Goal: Task Accomplishment & Management: Use online tool/utility

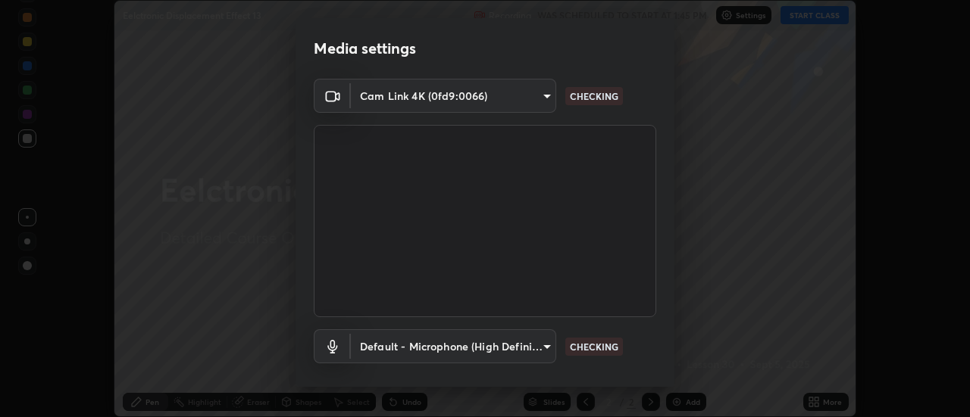
scroll to position [80, 0]
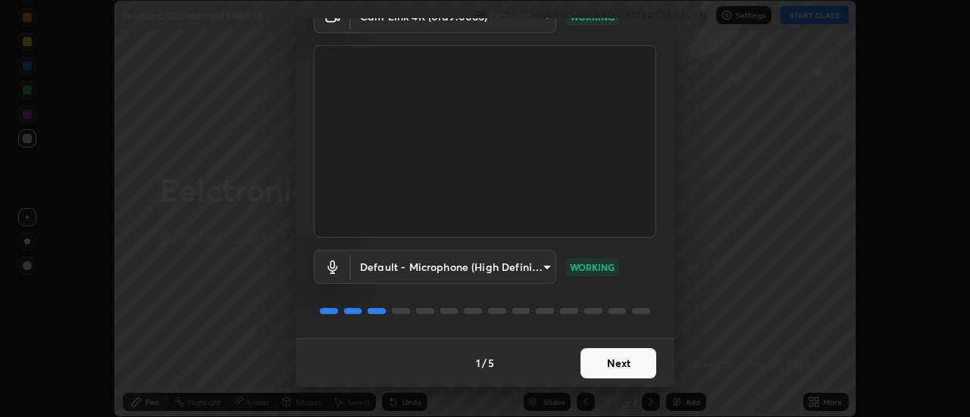
click at [586, 366] on button "Next" at bounding box center [618, 363] width 76 height 30
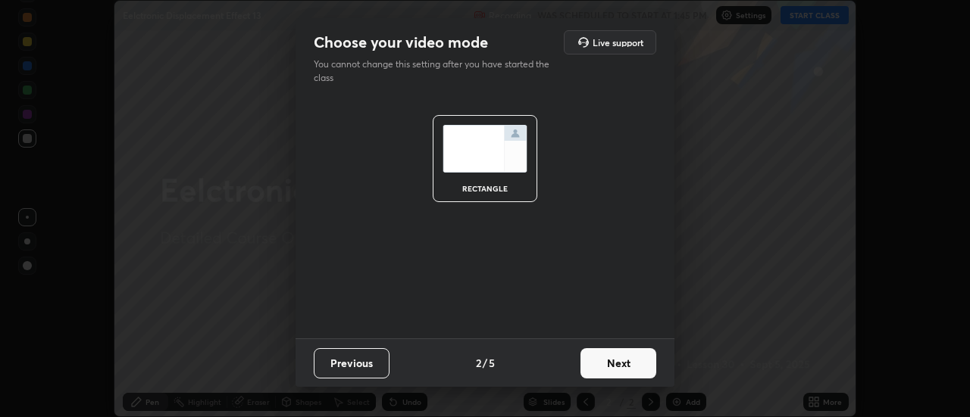
scroll to position [0, 0]
click at [588, 366] on button "Next" at bounding box center [618, 363] width 76 height 30
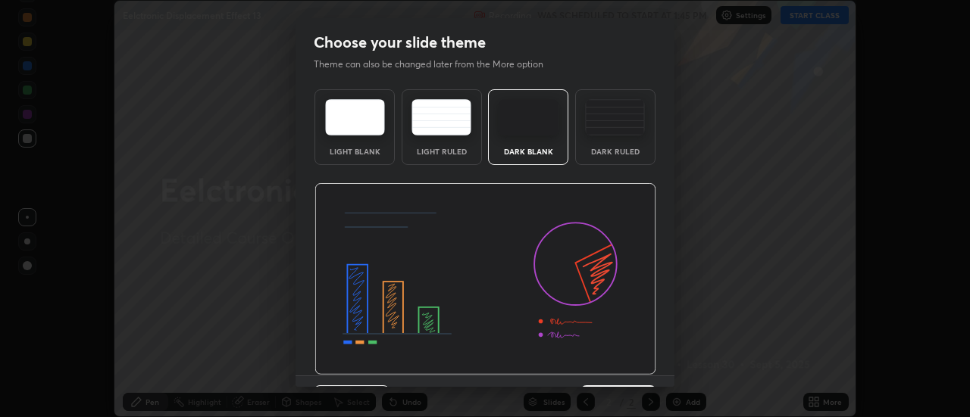
click at [592, 365] on img at bounding box center [485, 279] width 342 height 192
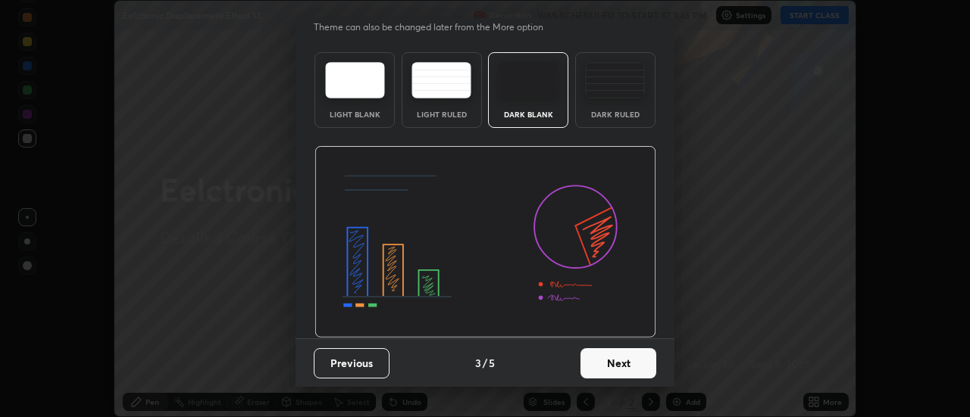
click at [607, 366] on button "Next" at bounding box center [618, 363] width 76 height 30
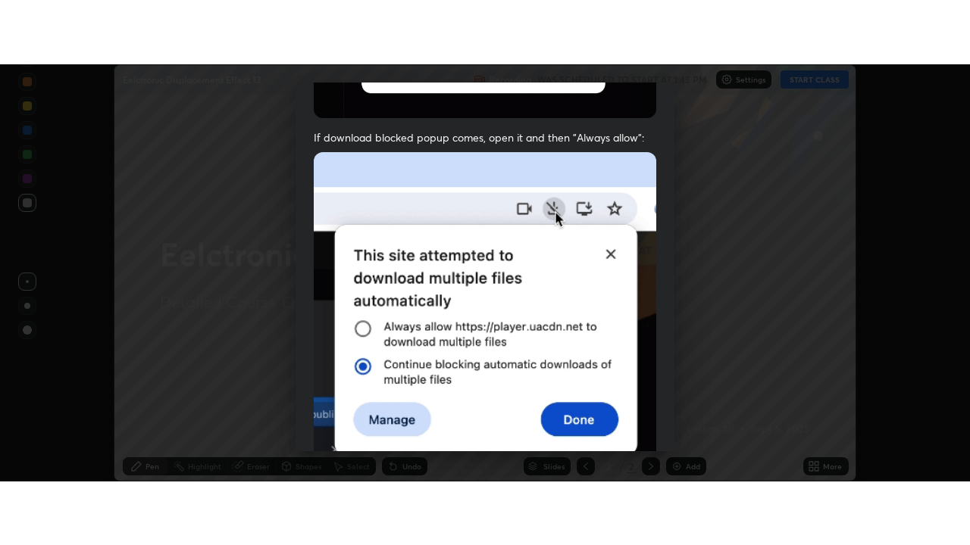
scroll to position [389, 0]
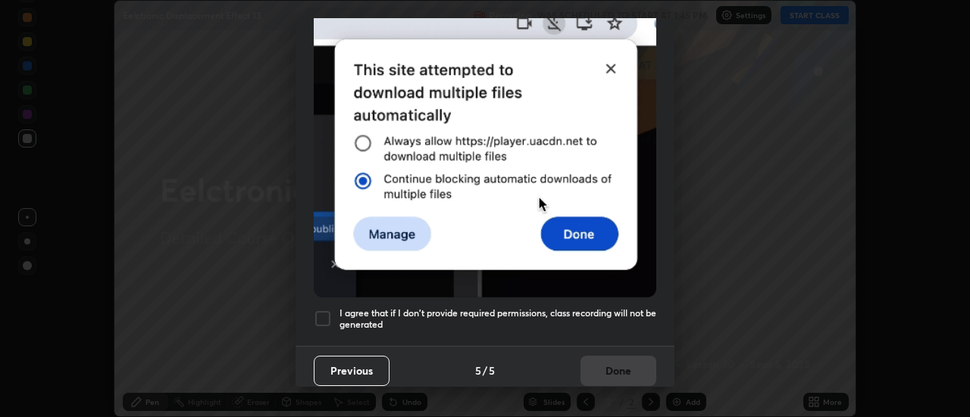
click at [581, 308] on h5 "I agree that if I don't provide required permissions, class recording will not …" at bounding box center [497, 319] width 317 height 23
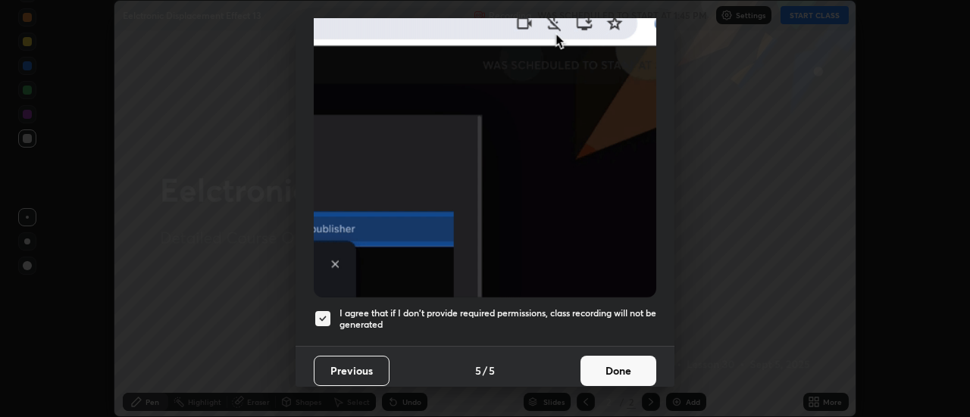
click at [594, 365] on button "Done" at bounding box center [618, 371] width 76 height 30
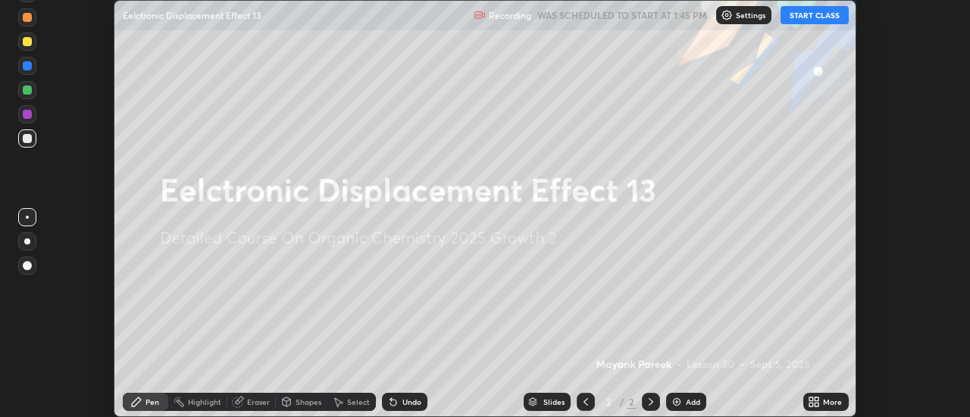
click at [676, 402] on img at bounding box center [676, 402] width 12 height 12
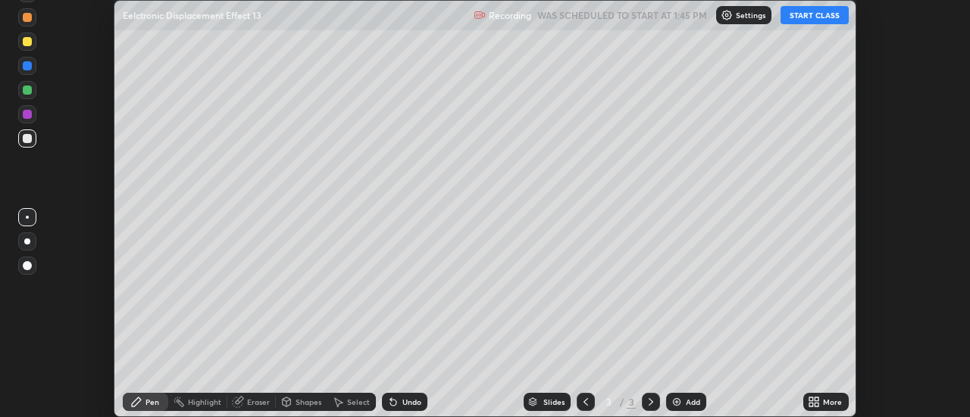
click at [811, 399] on icon at bounding box center [811, 400] width 4 height 4
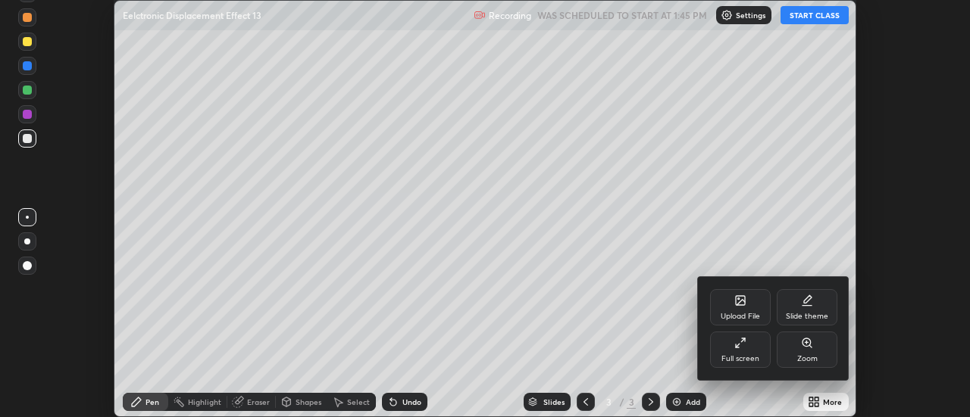
click at [732, 352] on div "Full screen" at bounding box center [740, 350] width 61 height 36
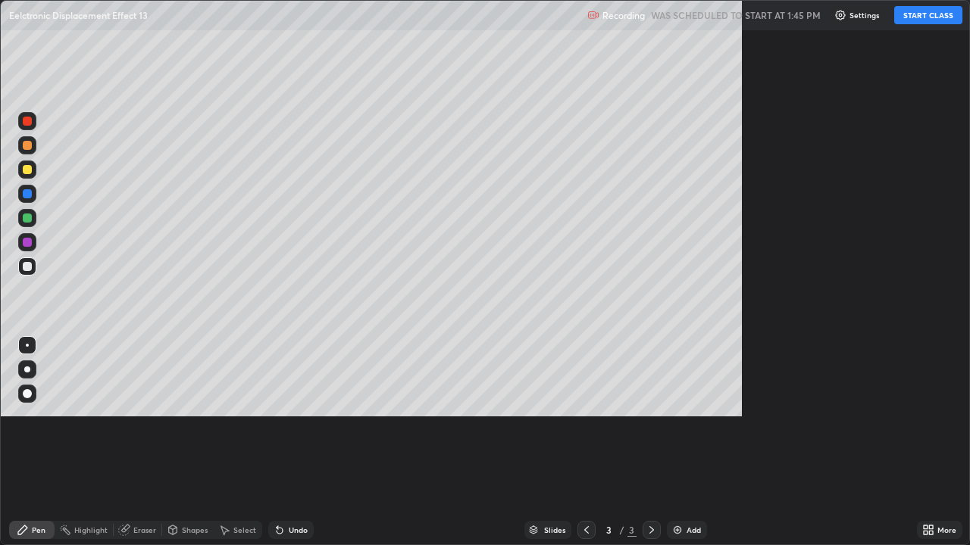
scroll to position [545, 970]
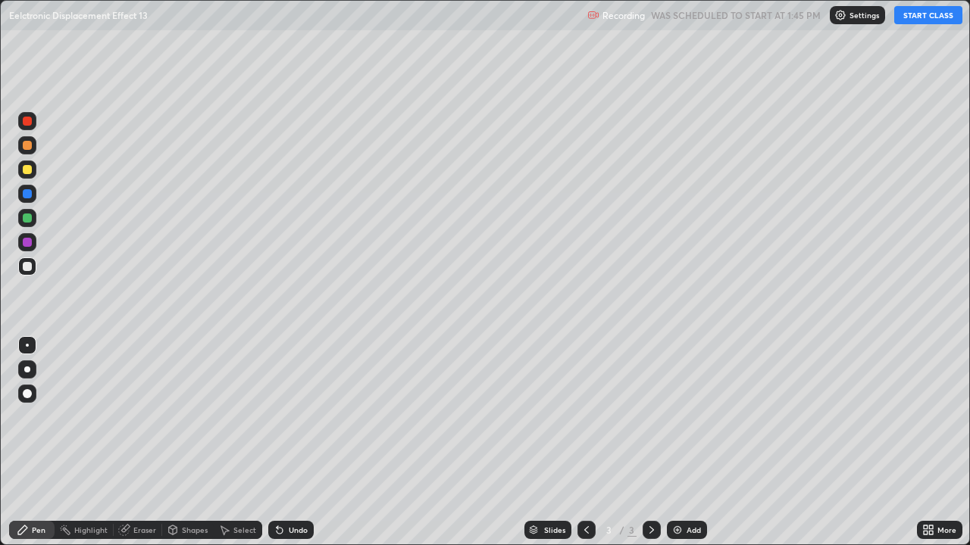
click at [908, 19] on button "START CLASS" at bounding box center [928, 15] width 68 height 18
click at [27, 267] on div at bounding box center [27, 266] width 9 height 9
click at [26, 267] on div at bounding box center [27, 266] width 9 height 9
click at [28, 267] on div at bounding box center [27, 266] width 9 height 9
click at [30, 260] on div at bounding box center [27, 267] width 18 height 18
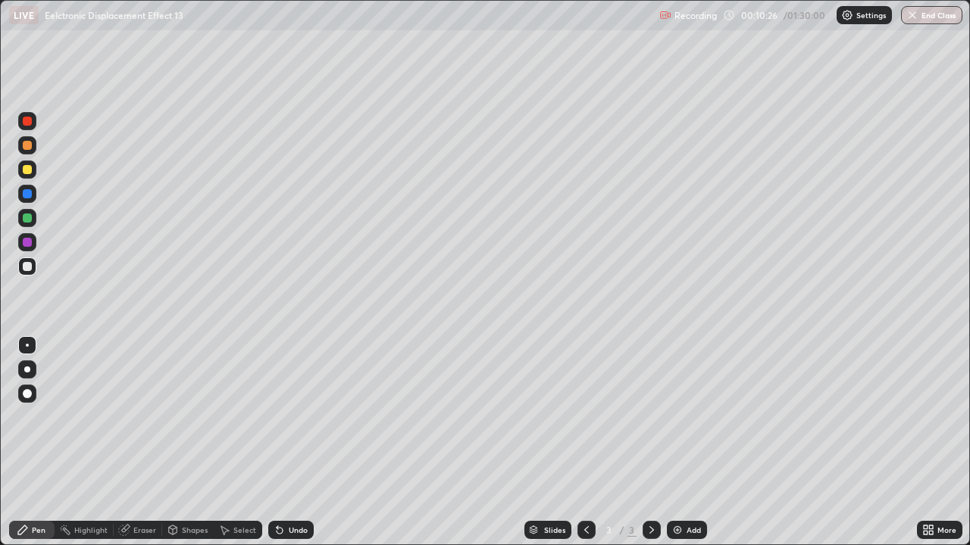
click at [236, 417] on div "Select" at bounding box center [244, 531] width 23 height 8
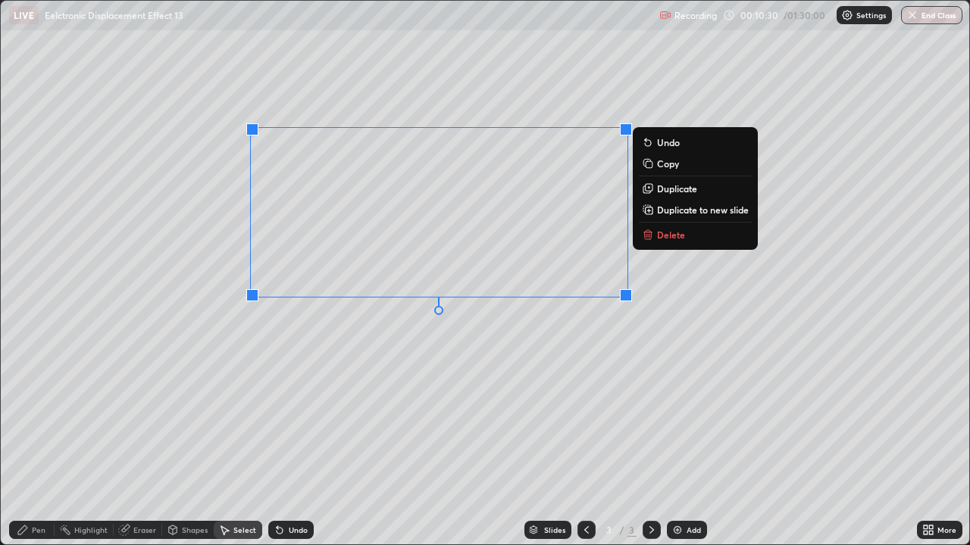
click at [647, 239] on icon at bounding box center [647, 236] width 7 height 7
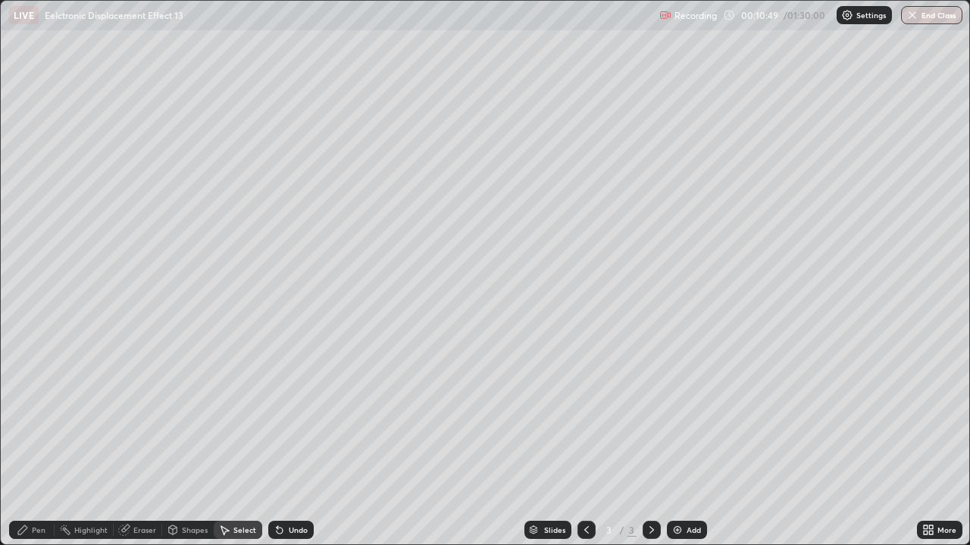
click at [31, 417] on div "Pen" at bounding box center [31, 530] width 45 height 18
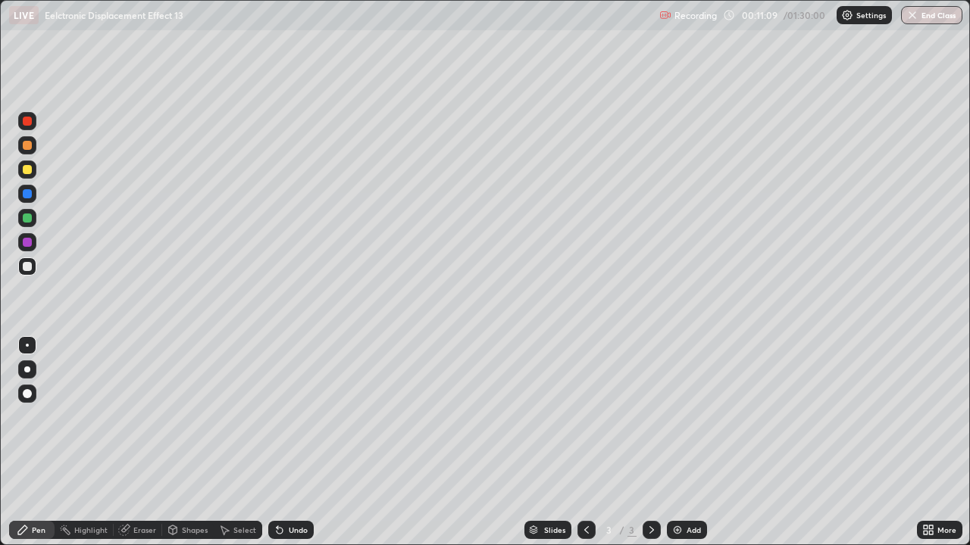
click at [27, 219] on div at bounding box center [27, 218] width 9 height 9
click at [28, 221] on div at bounding box center [27, 218] width 9 height 9
click at [287, 417] on div "Undo" at bounding box center [290, 530] width 45 height 18
click at [277, 417] on icon at bounding box center [278, 528] width 2 height 2
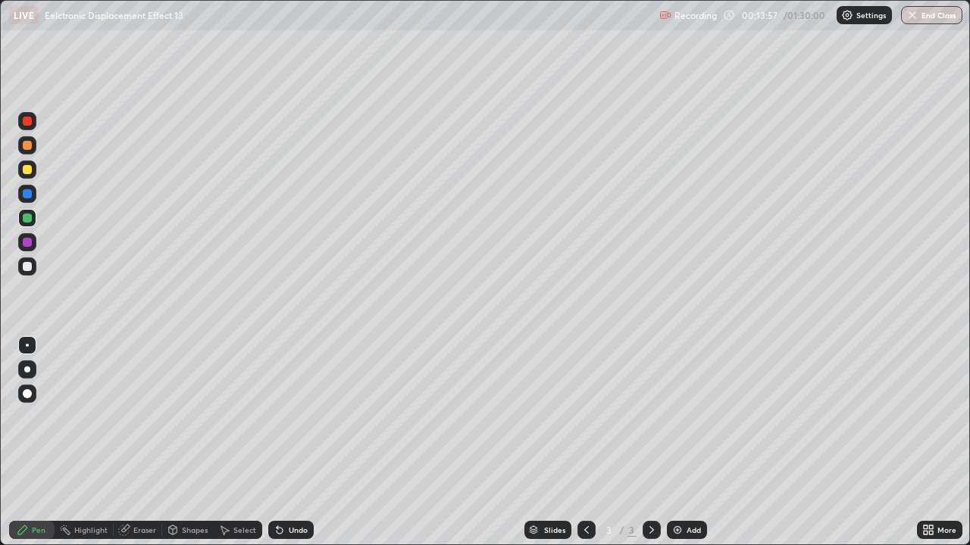
click at [277, 417] on icon at bounding box center [278, 528] width 2 height 2
click at [27, 267] on div at bounding box center [27, 266] width 9 height 9
click at [26, 270] on div at bounding box center [27, 266] width 9 height 9
click at [283, 417] on div "Undo" at bounding box center [290, 530] width 45 height 18
click at [296, 417] on div "Undo" at bounding box center [298, 531] width 19 height 8
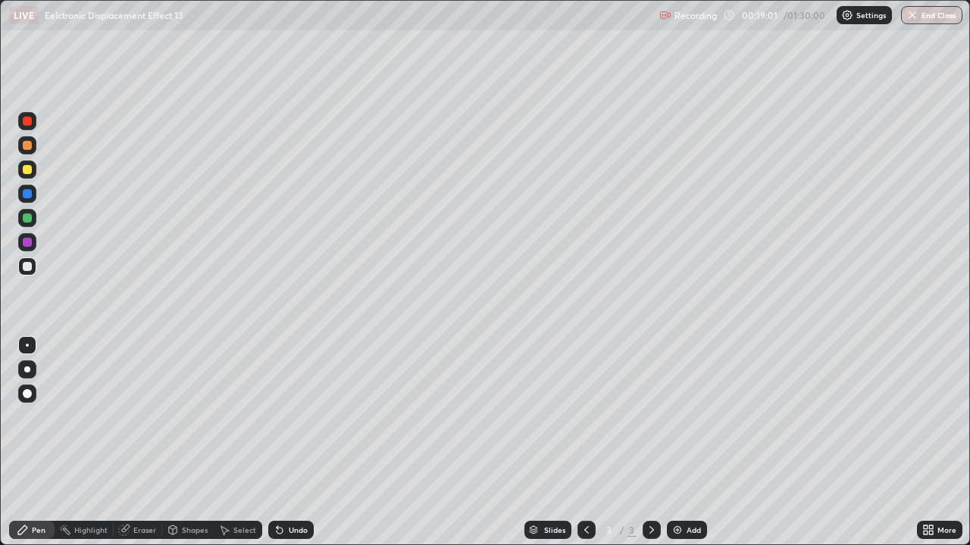
click at [300, 417] on div "Undo" at bounding box center [298, 531] width 19 height 8
click at [699, 417] on div "Add" at bounding box center [687, 530] width 40 height 18
click at [679, 417] on img at bounding box center [677, 530] width 12 height 12
click at [33, 171] on div at bounding box center [27, 170] width 18 height 18
click at [31, 170] on div at bounding box center [27, 169] width 9 height 9
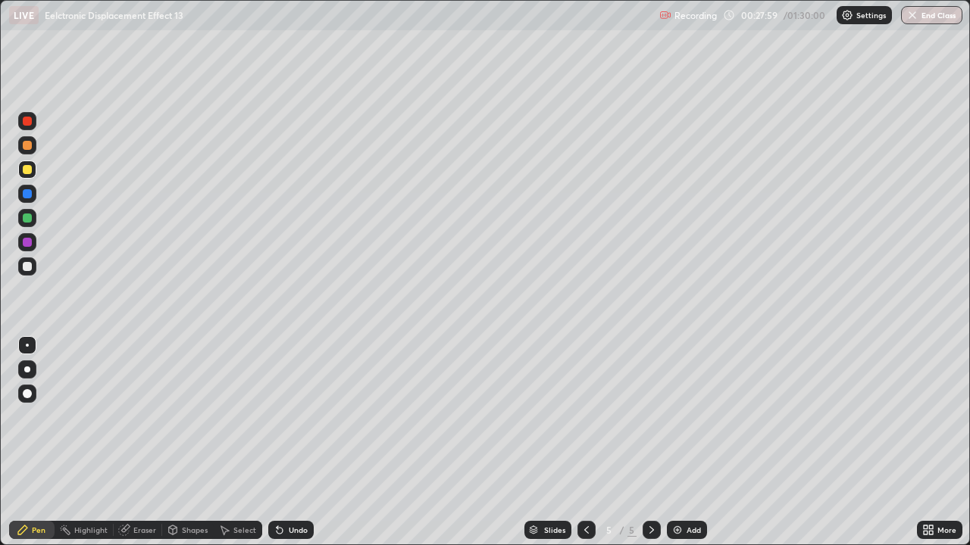
click at [27, 173] on div at bounding box center [27, 169] width 9 height 9
click at [28, 269] on div at bounding box center [27, 266] width 9 height 9
click at [33, 270] on div at bounding box center [27, 267] width 18 height 18
click at [31, 169] on div at bounding box center [27, 169] width 9 height 9
click at [33, 170] on div at bounding box center [27, 170] width 18 height 18
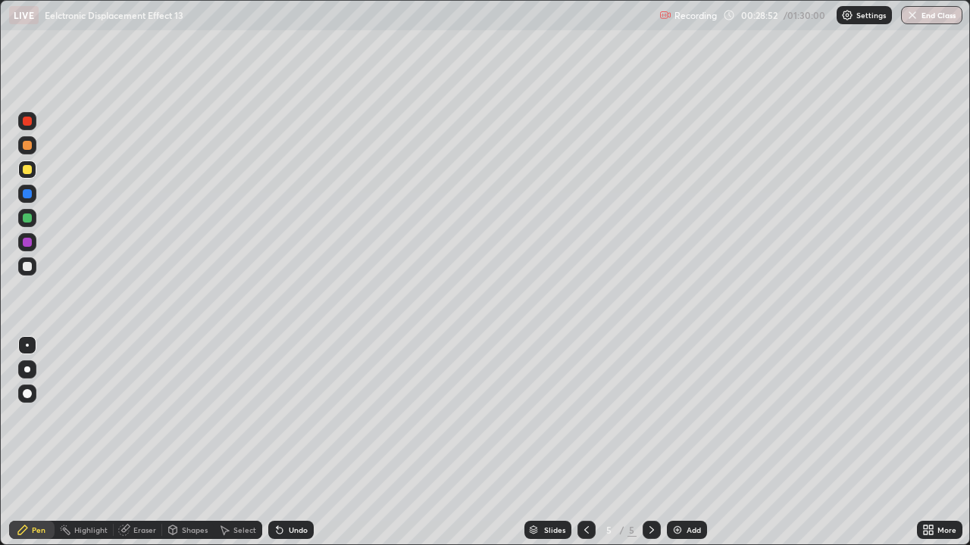
click at [24, 267] on div at bounding box center [27, 266] width 9 height 9
click at [27, 267] on div at bounding box center [27, 266] width 9 height 9
click at [25, 273] on div at bounding box center [27, 267] width 18 height 18
click at [37, 417] on div "Pen" at bounding box center [39, 531] width 14 height 8
click at [144, 417] on div "Eraser" at bounding box center [144, 531] width 23 height 8
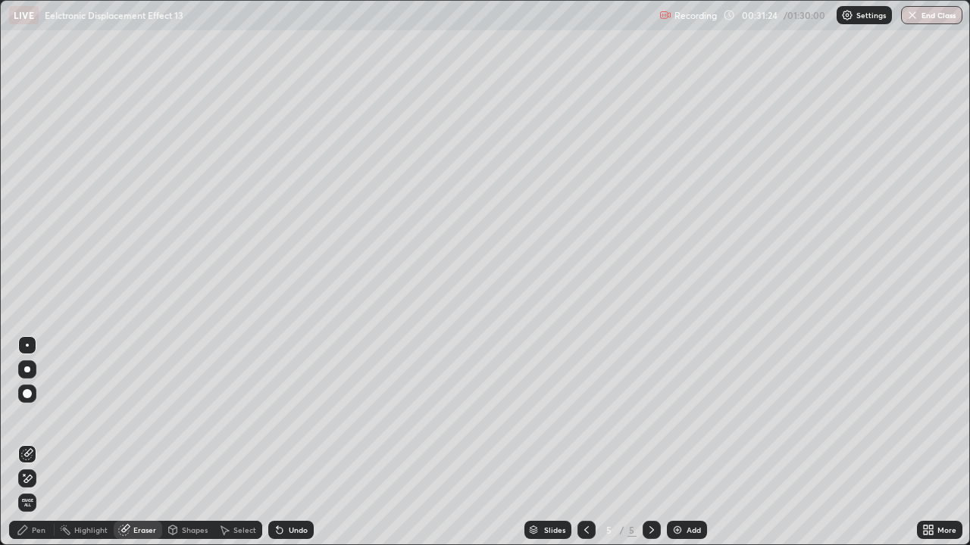
click at [48, 417] on div "Pen" at bounding box center [31, 530] width 45 height 18
click at [43, 417] on div "Pen" at bounding box center [39, 531] width 14 height 8
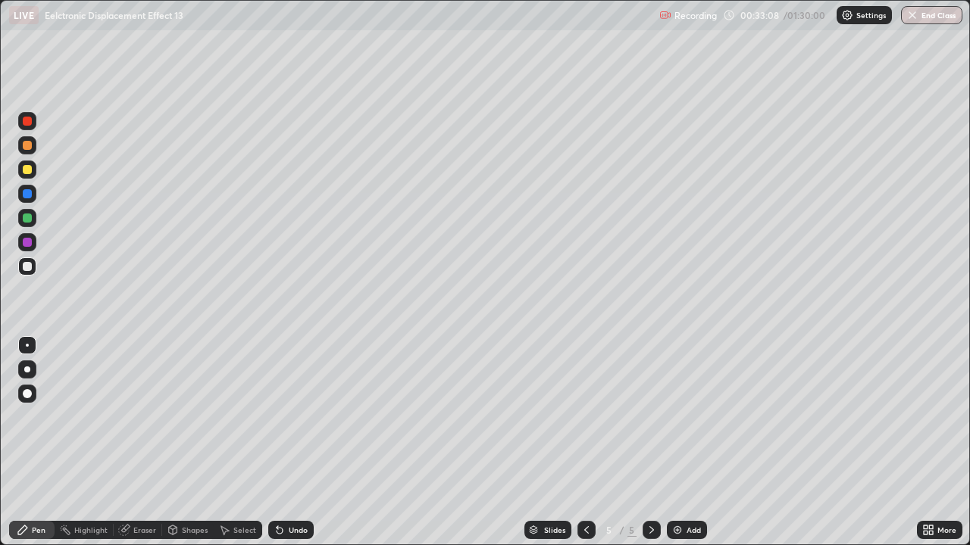
click at [27, 270] on div at bounding box center [27, 266] width 9 height 9
click at [27, 267] on div at bounding box center [27, 266] width 9 height 9
click at [282, 417] on icon at bounding box center [279, 530] width 12 height 12
click at [286, 417] on div "Undo" at bounding box center [290, 530] width 45 height 18
click at [27, 167] on div at bounding box center [27, 169] width 9 height 9
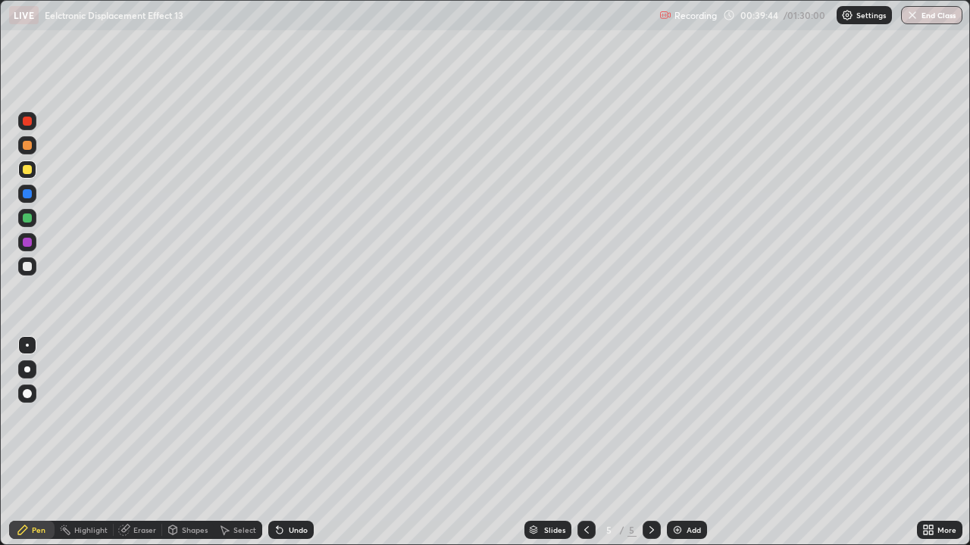
click at [28, 222] on div at bounding box center [27, 218] width 9 height 9
click at [292, 417] on div "Undo" at bounding box center [290, 530] width 45 height 18
click at [293, 417] on div "Undo" at bounding box center [290, 530] width 45 height 18
click at [300, 417] on div "Undo" at bounding box center [298, 531] width 19 height 8
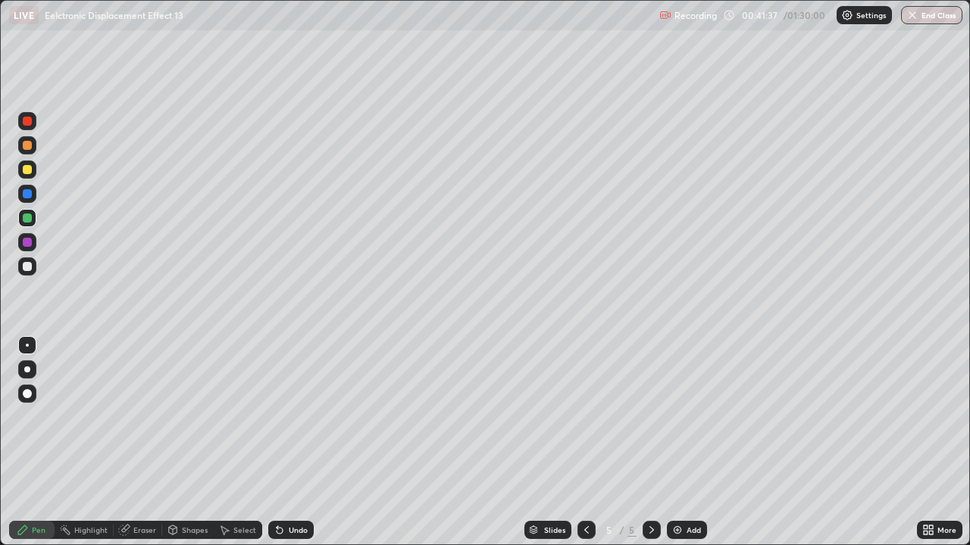
click at [298, 417] on div "Undo" at bounding box center [298, 531] width 19 height 8
click at [296, 417] on div "Undo" at bounding box center [298, 531] width 19 height 8
click at [280, 417] on icon at bounding box center [279, 530] width 12 height 12
click at [277, 417] on icon at bounding box center [280, 531] width 6 height 6
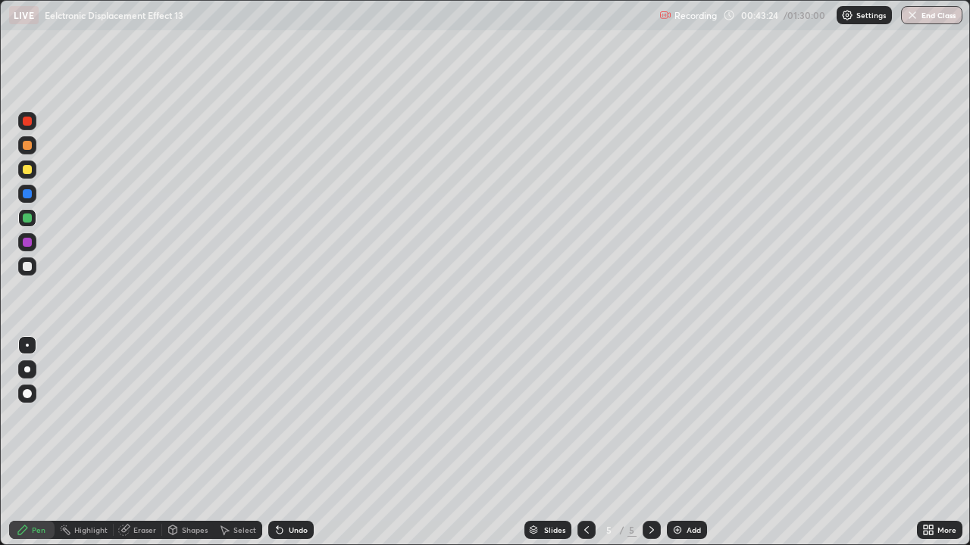
click at [230, 417] on div "Select" at bounding box center [238, 530] width 48 height 18
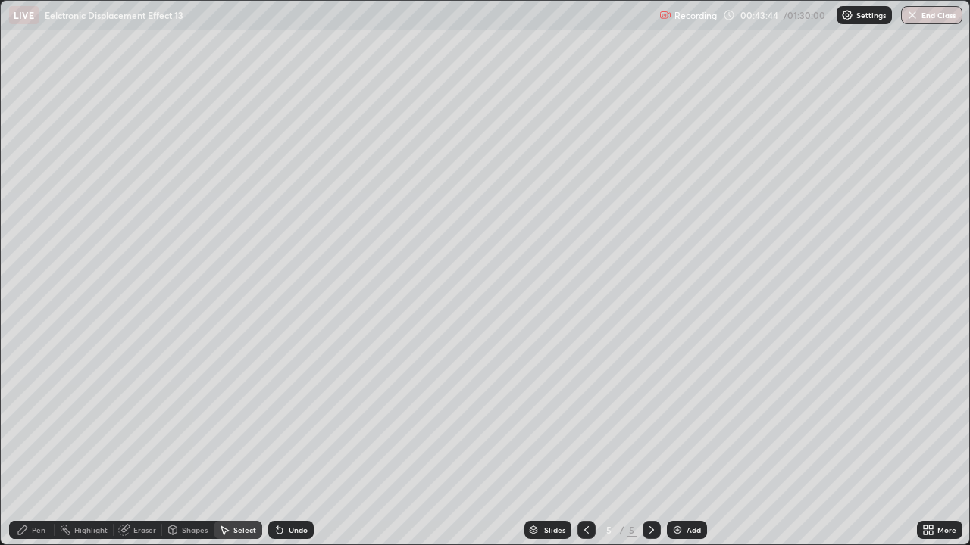
click at [245, 417] on div "Select" at bounding box center [244, 531] width 23 height 8
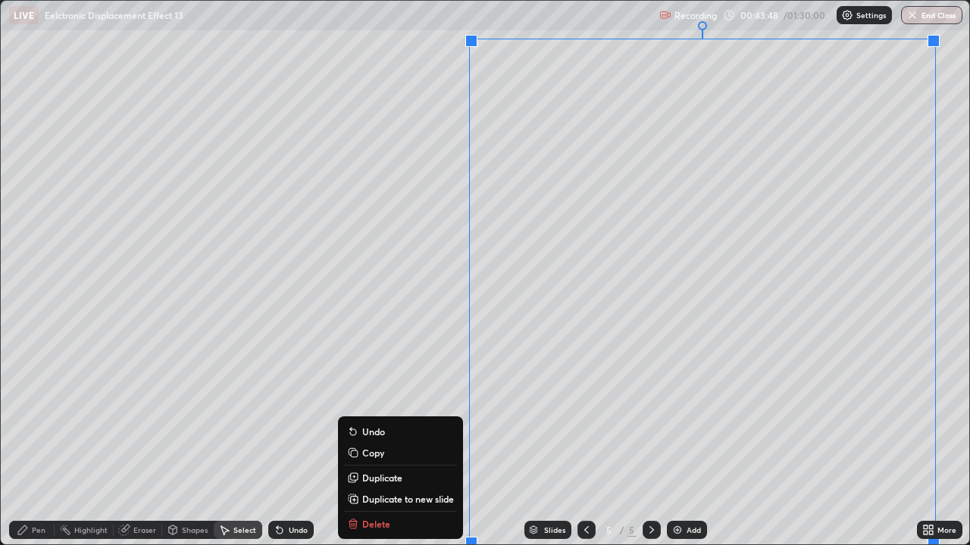
click at [378, 417] on p "Duplicate to new slide" at bounding box center [408, 499] width 92 height 12
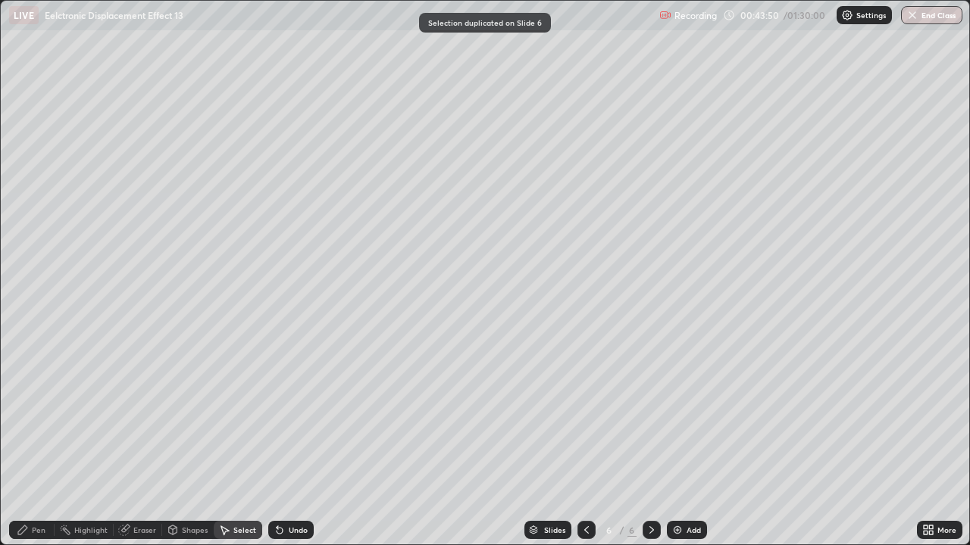
click at [42, 417] on div "Pen" at bounding box center [31, 530] width 45 height 18
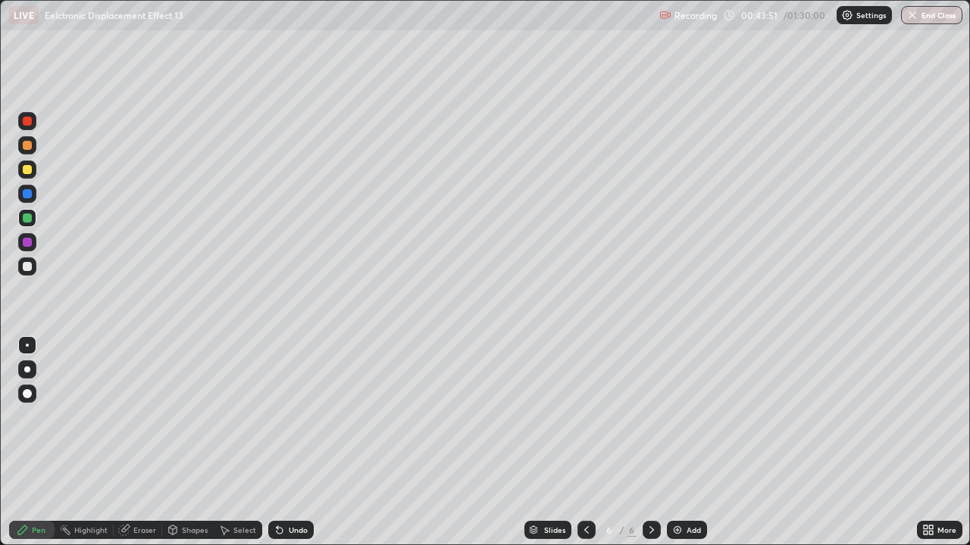
click at [28, 267] on div at bounding box center [27, 266] width 9 height 9
click at [29, 270] on div at bounding box center [27, 266] width 9 height 9
click at [289, 417] on div "Undo" at bounding box center [298, 531] width 19 height 8
click at [24, 269] on div at bounding box center [27, 266] width 9 height 9
click at [29, 267] on div at bounding box center [27, 266] width 9 height 9
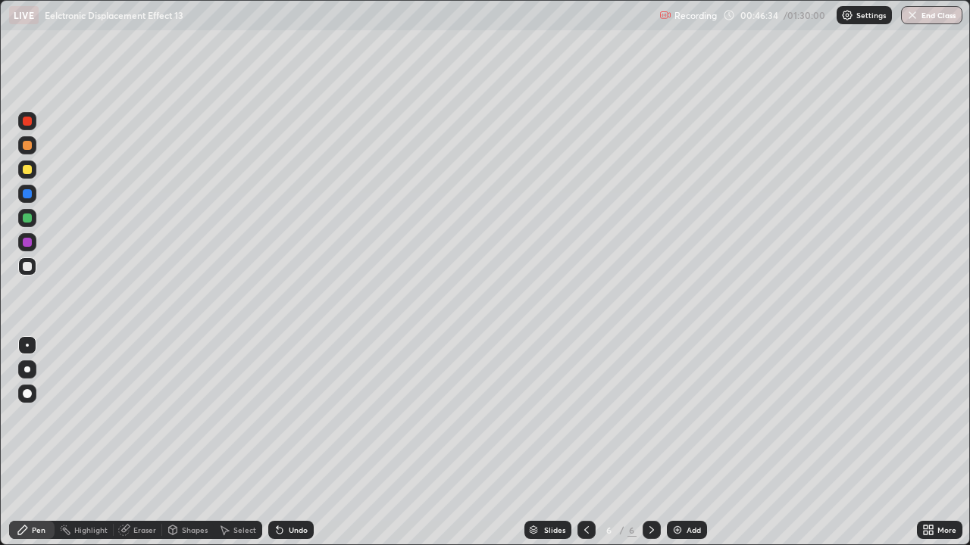
click at [26, 167] on div at bounding box center [27, 169] width 9 height 9
click at [29, 168] on div at bounding box center [27, 169] width 9 height 9
click at [25, 268] on div at bounding box center [27, 266] width 9 height 9
click at [24, 270] on div at bounding box center [27, 266] width 9 height 9
click at [34, 171] on div at bounding box center [27, 170] width 18 height 18
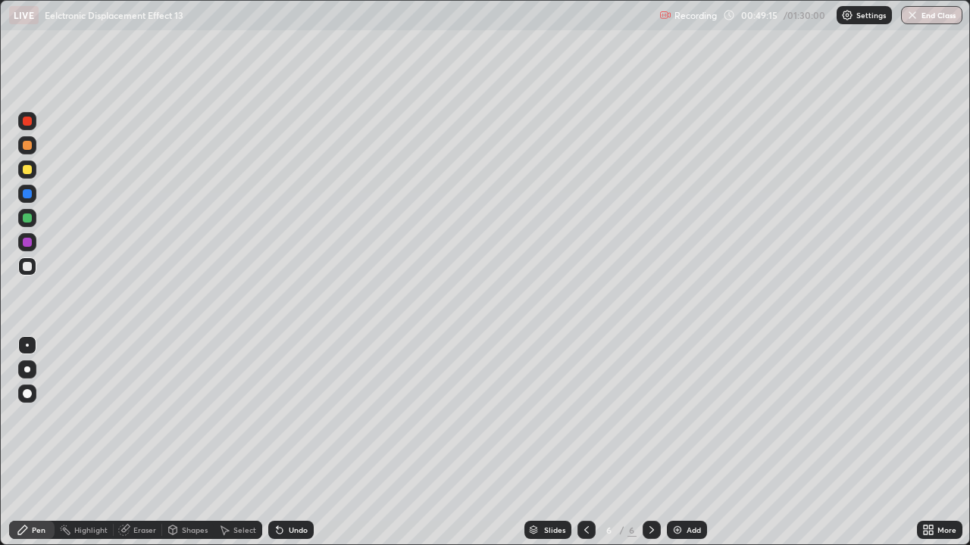
click at [31, 170] on div at bounding box center [27, 169] width 9 height 9
click at [920, 18] on button "End Class" at bounding box center [931, 15] width 61 height 18
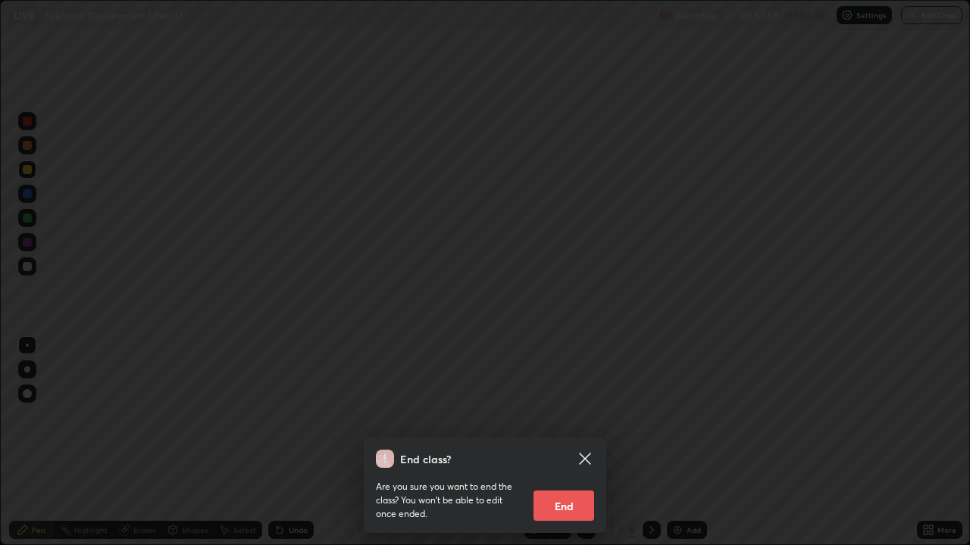
click at [562, 417] on button "End" at bounding box center [563, 506] width 61 height 30
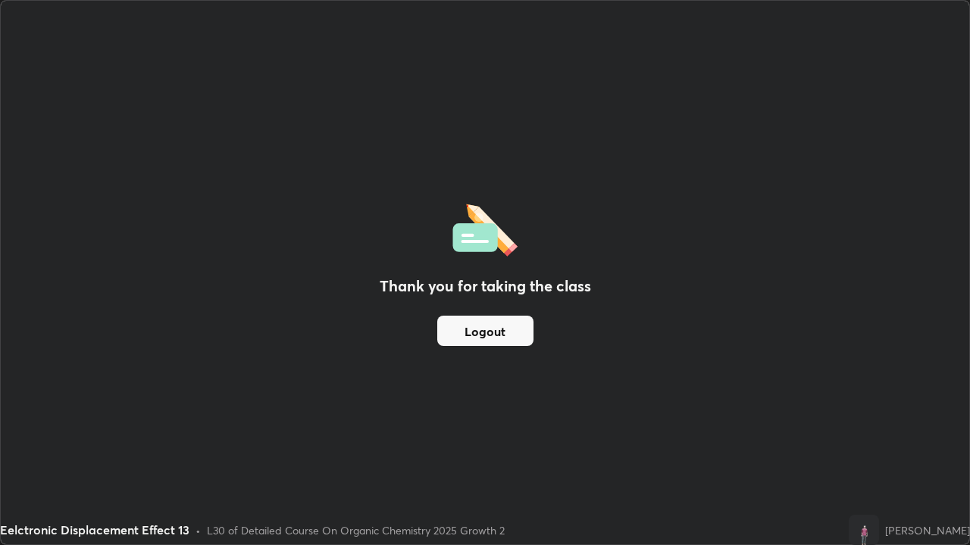
click at [846, 76] on div "Recording has stopped Please call center admin to check" at bounding box center [803, 63] width 152 height 36
